Goal: Information Seeking & Learning: Learn about a topic

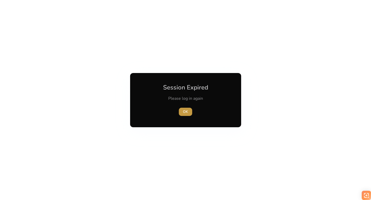
click at [187, 111] on span "OK" at bounding box center [185, 111] width 5 height 5
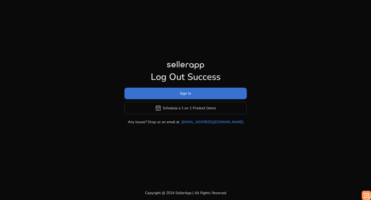
click at [181, 94] on span "Sign In" at bounding box center [185, 93] width 11 height 5
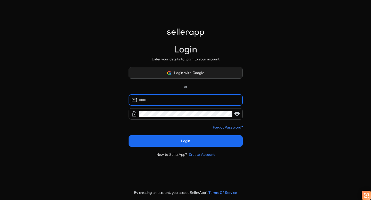
click at [168, 73] on img at bounding box center [169, 73] width 5 height 5
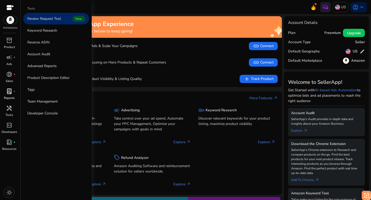
click at [8, 95] on div "lab_profile fiber_manual_record" at bounding box center [9, 91] width 14 height 8
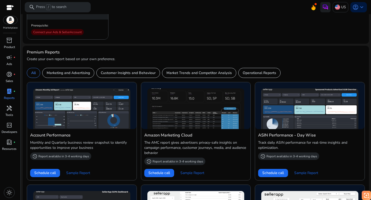
scroll to position [125, 0]
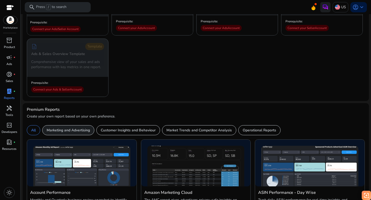
click at [77, 132] on p "Marketing and Advertising" at bounding box center [68, 130] width 43 height 5
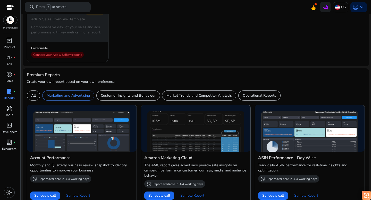
scroll to position [169, 0]
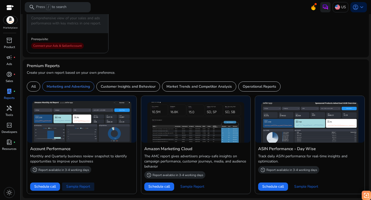
click at [78, 187] on span "Sample Report" at bounding box center [78, 186] width 24 height 5
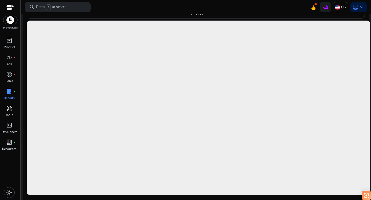
scroll to position [244, 0]
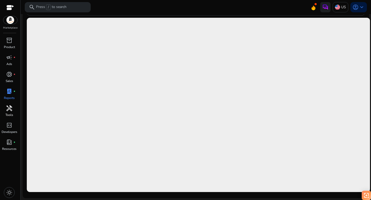
click at [7, 112] on span "handyman" at bounding box center [9, 108] width 6 height 6
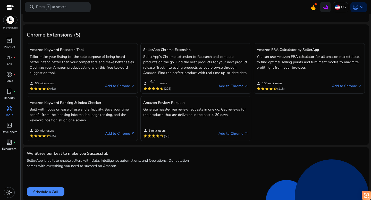
scroll to position [141, 0]
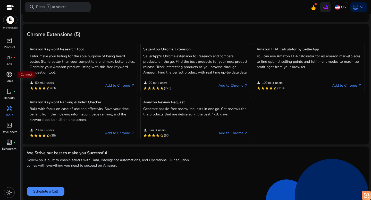
click at [7, 75] on span "donut_small" at bounding box center [9, 74] width 6 height 6
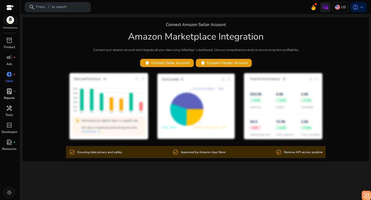
click at [10, 91] on span "lab_profile" at bounding box center [9, 91] width 6 height 6
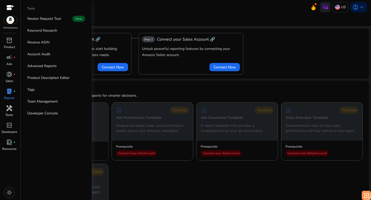
click at [10, 112] on span "handyman" at bounding box center [9, 108] width 6 height 6
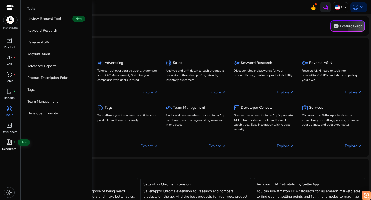
click at [7, 142] on span "book_4" at bounding box center [9, 142] width 6 height 6
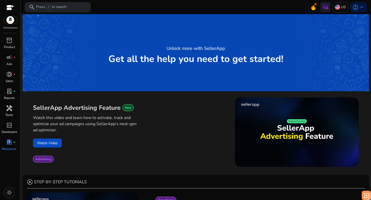
click at [10, 110] on span "handyman" at bounding box center [9, 108] width 6 height 6
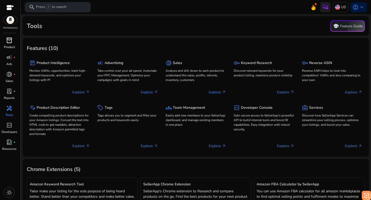
click at [8, 44] on span "inventory_2" at bounding box center [9, 40] width 6 height 6
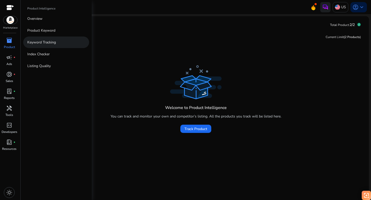
click at [40, 41] on p "Keyword Tracking" at bounding box center [41, 42] width 29 height 5
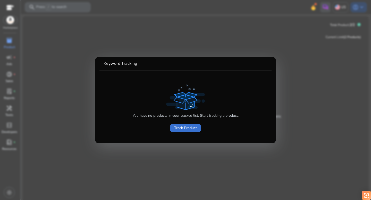
click at [187, 130] on span "Track Product" at bounding box center [185, 127] width 23 height 5
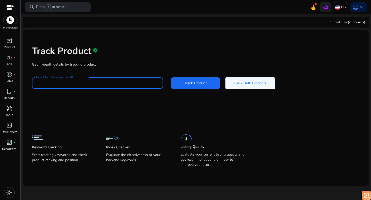
click at [48, 84] on input "Enter ASIN or Amazon product URL" at bounding box center [97, 83] width 123 height 6
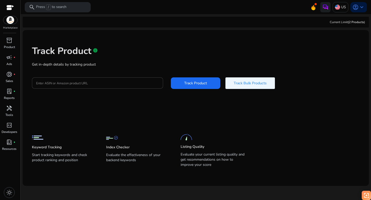
click at [241, 82] on span "Track Bulk Products" at bounding box center [250, 83] width 33 height 5
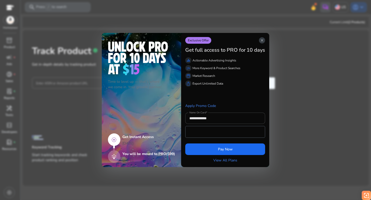
click at [260, 39] on span "close" at bounding box center [262, 40] width 4 height 4
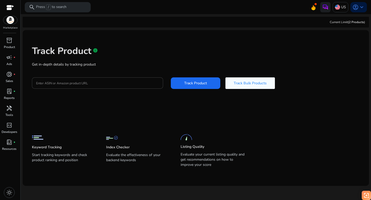
click at [210, 112] on app-static-section-before-action "Keyword Tracking Start tracking keywords and check product ranking and position…" at bounding box center [192, 140] width 320 height 57
click at [45, 140] on div "Keyword Tracking Start tracking keywords and check product ranking and position" at bounding box center [64, 150] width 64 height 37
click at [41, 157] on p "Start tracking keywords and check product ranking and position" at bounding box center [64, 160] width 64 height 14
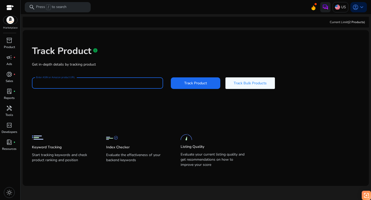
paste input "**********"
type input "**********"
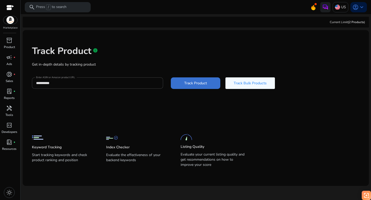
click at [191, 83] on span "Track Product" at bounding box center [195, 83] width 23 height 5
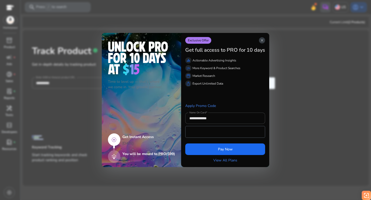
click at [262, 40] on span "close" at bounding box center [262, 40] width 4 height 4
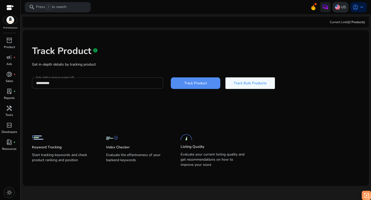
click at [336, 6] on img at bounding box center [337, 7] width 5 height 5
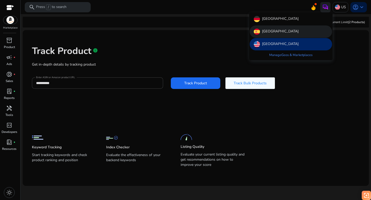
click at [265, 31] on p "[GEOGRAPHIC_DATA]" at bounding box center [280, 32] width 37 height 6
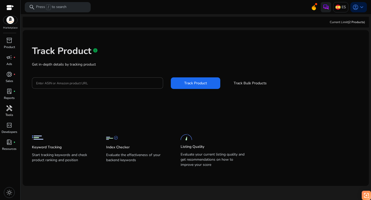
click at [8, 110] on span "handyman" at bounding box center [9, 108] width 6 height 6
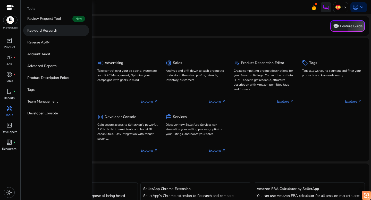
click at [36, 31] on p "Keyword Research" at bounding box center [42, 30] width 30 height 5
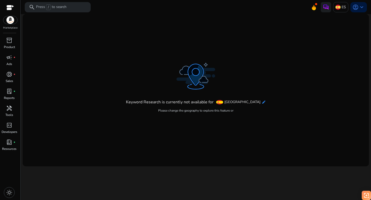
click at [262, 103] on mat-icon "edit" at bounding box center [264, 102] width 4 height 4
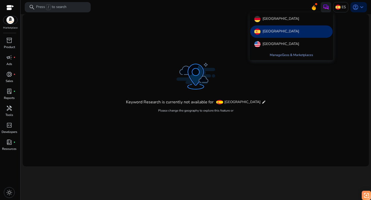
click at [289, 54] on link "Manage Geos & Marketplaces" at bounding box center [292, 54] width 52 height 9
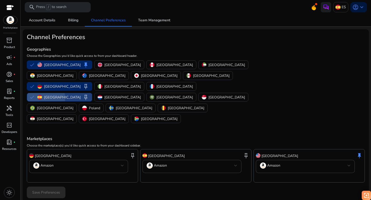
click at [81, 95] on p "[GEOGRAPHIC_DATA]" at bounding box center [62, 97] width 37 height 5
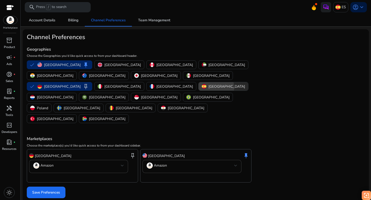
click at [208, 84] on p "[GEOGRAPHIC_DATA]" at bounding box center [226, 86] width 37 height 5
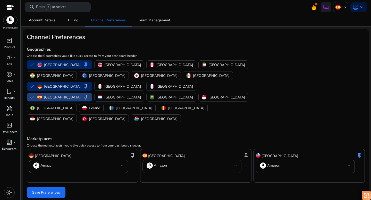
click at [188, 163] on mat-select-trigger "Amazon" at bounding box center [191, 166] width 88 height 6
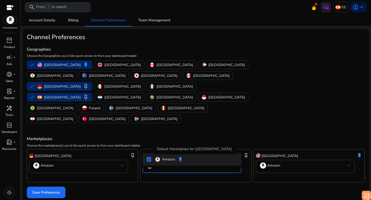
click at [181, 159] on span "keep" at bounding box center [180, 160] width 6 height 6
click at [148, 159] on mat-pseudo-checkbox at bounding box center [149, 159] width 5 height 5
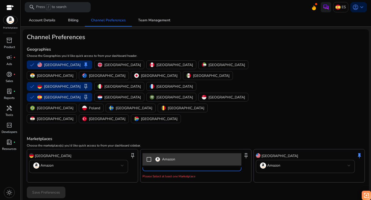
click at [148, 159] on mat-pseudo-checkbox at bounding box center [149, 159] width 5 height 5
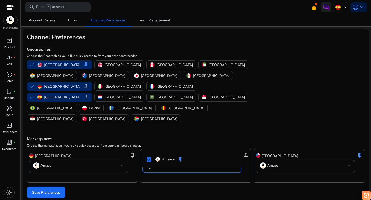
click at [139, 65] on div at bounding box center [185, 100] width 371 height 200
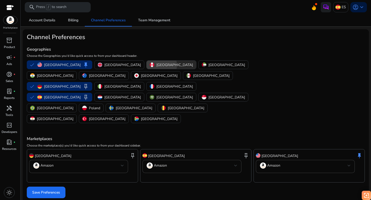
click at [156, 65] on p "[GEOGRAPHIC_DATA]" at bounding box center [174, 64] width 37 height 5
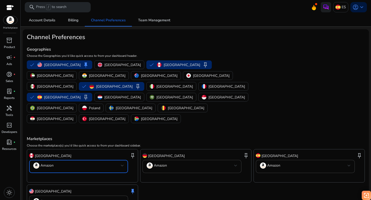
click at [102, 163] on mat-select-trigger "Amazon" at bounding box center [77, 166] width 88 height 6
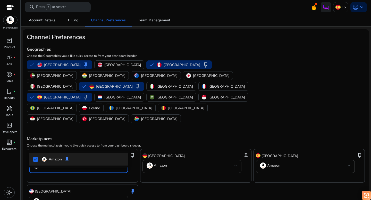
click at [220, 29] on div at bounding box center [185, 100] width 371 height 200
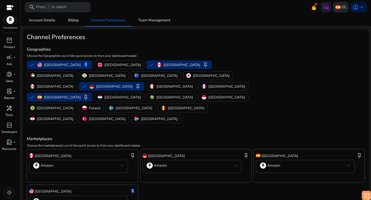
click at [336, 10] on div "ES" at bounding box center [340, 7] width 15 height 10
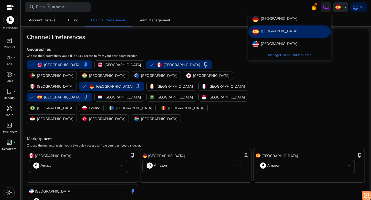
click at [336, 10] on div at bounding box center [185, 100] width 371 height 200
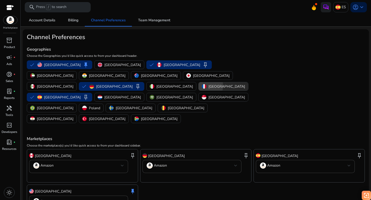
click at [202, 84] on div "[GEOGRAPHIC_DATA]" at bounding box center [223, 86] width 43 height 5
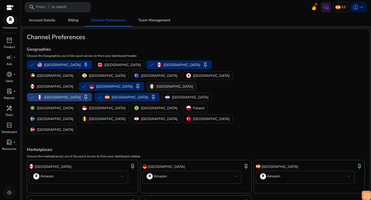
click at [165, 84] on p "[GEOGRAPHIC_DATA]" at bounding box center [174, 86] width 37 height 5
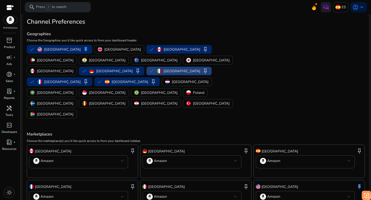
scroll to position [16, 0]
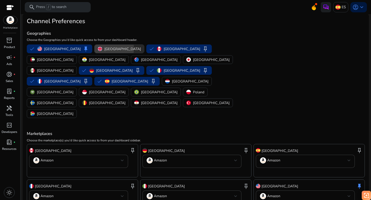
click at [104, 48] on p "[GEOGRAPHIC_DATA]" at bounding box center [122, 48] width 37 height 5
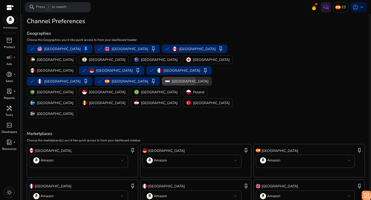
click at [172, 79] on p "[GEOGRAPHIC_DATA]" at bounding box center [190, 81] width 37 height 5
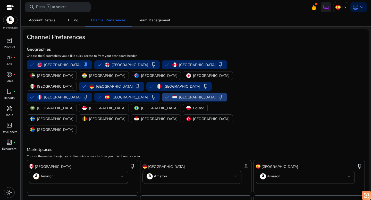
scroll to position [16, 0]
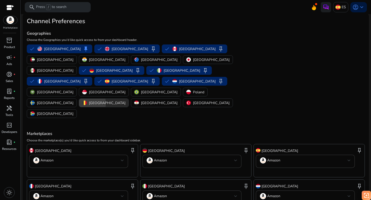
click at [91, 100] on div "[GEOGRAPHIC_DATA]" at bounding box center [103, 102] width 43 height 5
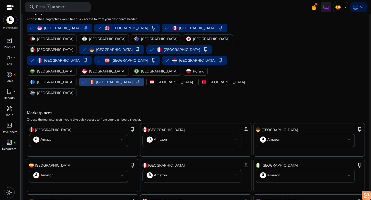
scroll to position [52, 0]
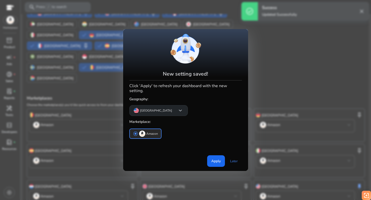
click at [177, 108] on span "keyboard_arrow_down" at bounding box center [180, 111] width 6 height 6
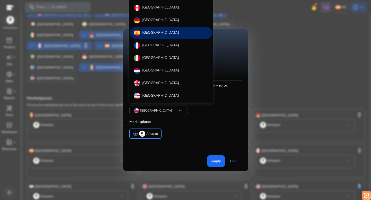
click at [194, 130] on div at bounding box center [185, 100] width 371 height 200
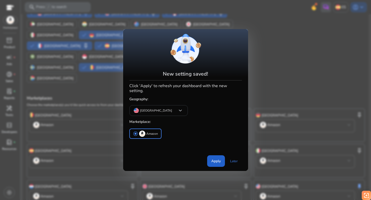
click at [216, 159] on span "Apply" at bounding box center [216, 161] width 10 height 5
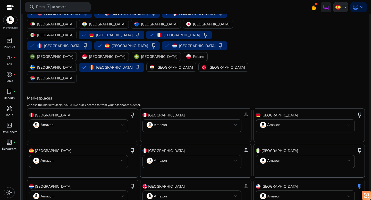
click at [336, 8] on img at bounding box center [337, 7] width 5 height 5
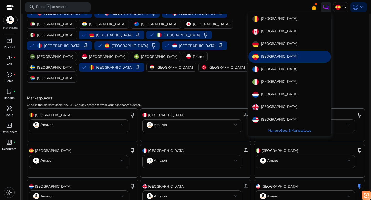
click at [246, 7] on div at bounding box center [185, 100] width 371 height 200
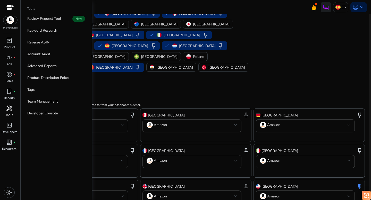
click at [11, 112] on div "handyman" at bounding box center [9, 108] width 14 height 8
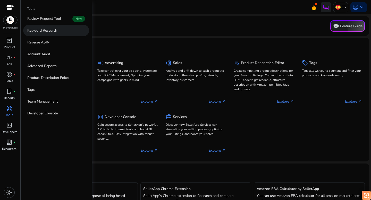
click at [41, 30] on p "Keyword Research" at bounding box center [42, 30] width 30 height 5
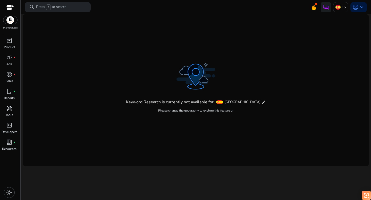
click at [225, 59] on mat-card "Keyword Research is currently not available for [GEOGRAPHIC_DATA] edit Please c…" at bounding box center [196, 90] width 346 height 152
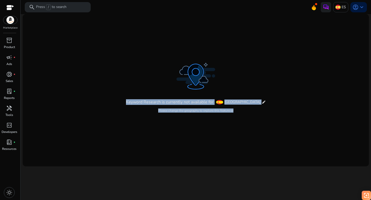
drag, startPoint x: 136, startPoint y: 100, endPoint x: 243, endPoint y: 112, distance: 107.0
click at [243, 112] on mat-card "Keyword Research is currently not available for [GEOGRAPHIC_DATA] edit Please c…" at bounding box center [196, 90] width 346 height 152
copy div "Keyword Research is currently not available for [GEOGRAPHIC_DATA] edit Please c…"
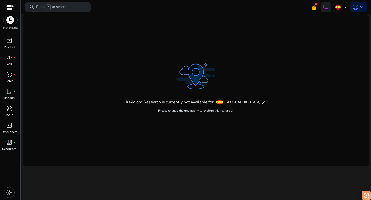
click at [106, 69] on mat-card "Keyword Research is currently not available for [GEOGRAPHIC_DATA] edit Please c…" at bounding box center [196, 90] width 346 height 152
click at [338, 7] on img at bounding box center [337, 7] width 5 height 5
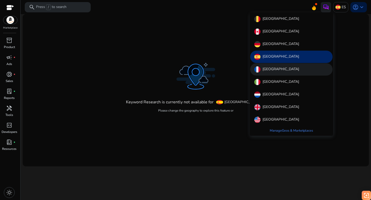
click at [269, 70] on p "[GEOGRAPHIC_DATA]" at bounding box center [280, 69] width 37 height 6
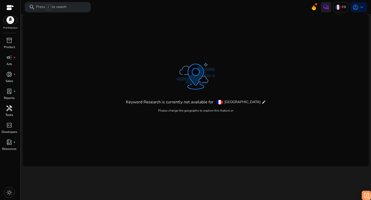
click at [9, 112] on span "handyman" at bounding box center [9, 108] width 6 height 6
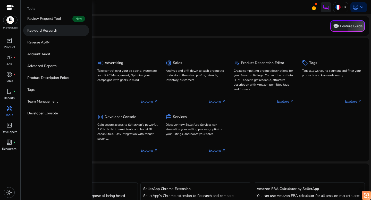
click at [39, 30] on p "Keyword Research" at bounding box center [42, 30] width 30 height 5
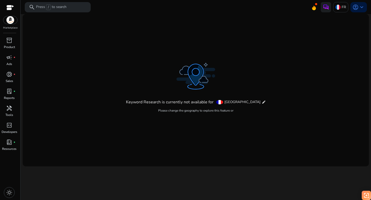
click at [226, 34] on mat-card "Keyword Research is currently not available for [GEOGRAPHIC_DATA] edit Please c…" at bounding box center [196, 90] width 346 height 152
click at [360, 7] on span "keyboard_arrow_down" at bounding box center [362, 7] width 6 height 6
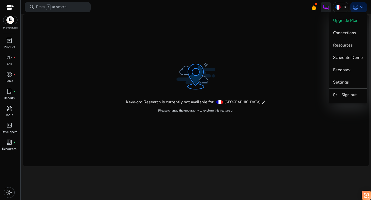
click at [281, 58] on div at bounding box center [185, 100] width 371 height 200
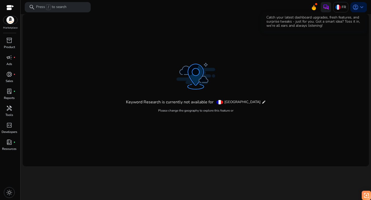
click at [312, 7] on icon at bounding box center [314, 7] width 4 height 5
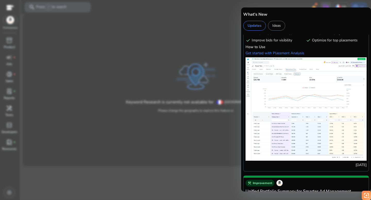
scroll to position [308, 0]
click at [286, 106] on img at bounding box center [305, 109] width 121 height 104
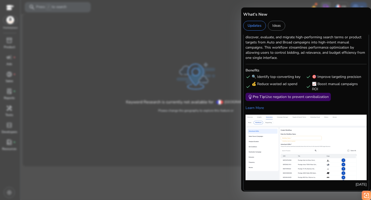
scroll to position [728, 0]
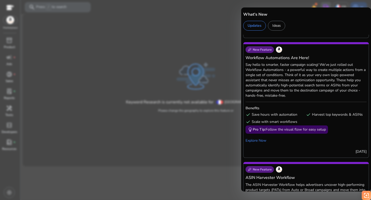
click at [119, 124] on div at bounding box center [185, 100] width 371 height 200
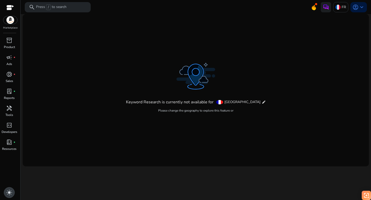
click at [10, 192] on span "light_mode" at bounding box center [9, 193] width 6 height 6
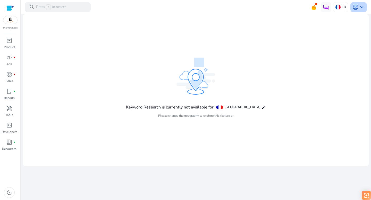
click at [365, 7] on div "account_circle keyboard_arrow_down" at bounding box center [358, 7] width 16 height 10
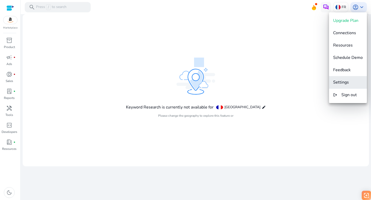
click at [344, 82] on span "Settings" at bounding box center [341, 83] width 16 height 6
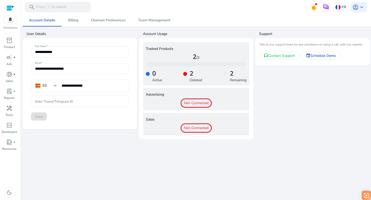
click at [56, 100] on input "Enter Teams/Telegram ID" at bounding box center [80, 102] width 90 height 6
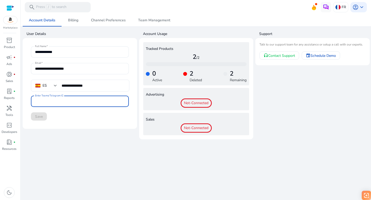
click at [59, 122] on mat-card-content "**********" at bounding box center [80, 83] width 106 height 83
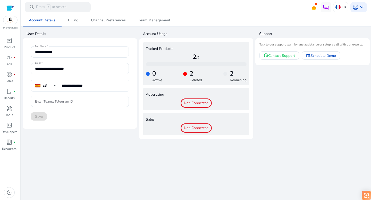
click at [297, 101] on app-user-support "Support Talk to our support team for any assistance or setup a call with our ex…" at bounding box center [312, 84] width 114 height 110
click at [10, 18] on img at bounding box center [10, 20] width 14 height 8
click at [8, 7] on div at bounding box center [10, 8] width 8 height 6
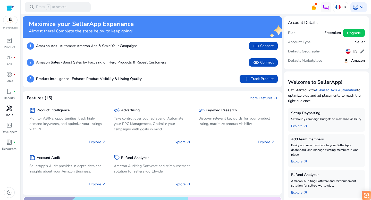
click at [11, 110] on span "handyman" at bounding box center [9, 108] width 6 height 6
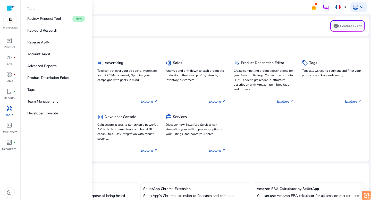
click at [10, 112] on div "handyman" at bounding box center [9, 108] width 14 height 8
click at [36, 31] on p "Keyword Research" at bounding box center [42, 30] width 30 height 5
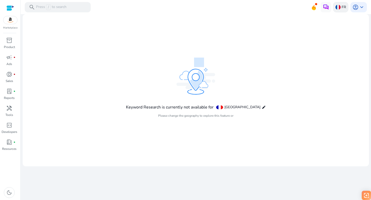
click at [345, 4] on p "FR" at bounding box center [344, 7] width 4 height 9
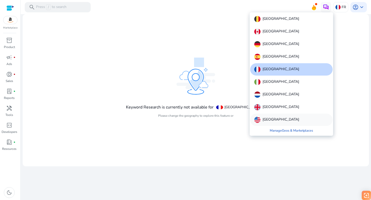
click at [259, 118] on img at bounding box center [257, 120] width 6 height 6
